Goal: Information Seeking & Learning: Learn about a topic

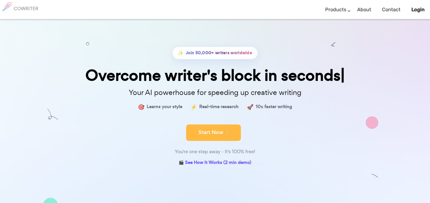
click at [216, 134] on button "Start Now" at bounding box center [213, 133] width 55 height 16
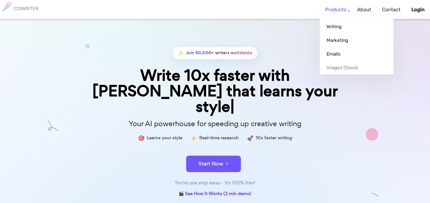
click at [346, 10] on link "Products" at bounding box center [335, 10] width 21 height 16
click at [345, 58] on link "Emails" at bounding box center [357, 54] width 74 height 14
